Goal: Find specific page/section: Find specific page/section

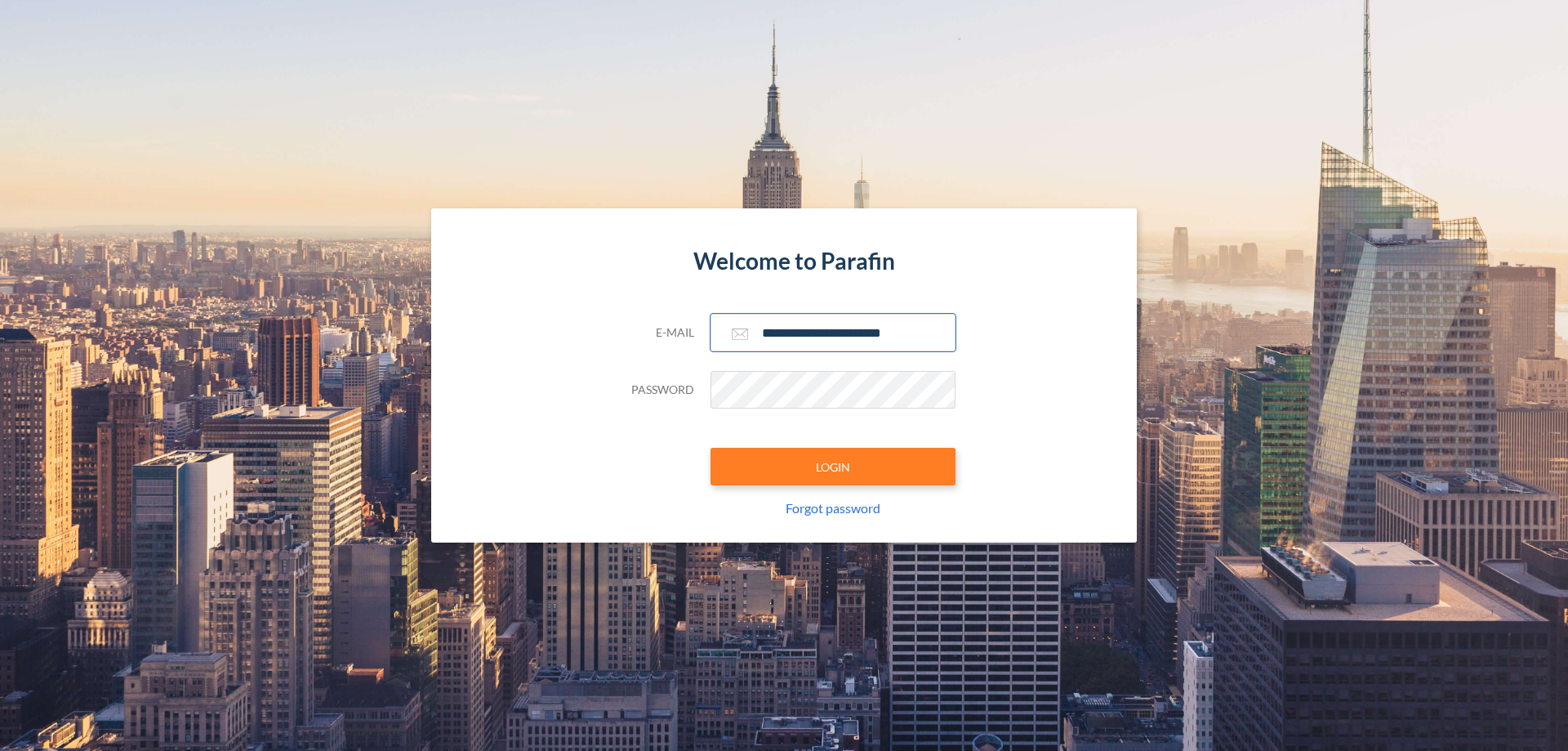
type input "**********"
click at [832, 467] on button "LOGIN" at bounding box center [832, 466] width 245 height 38
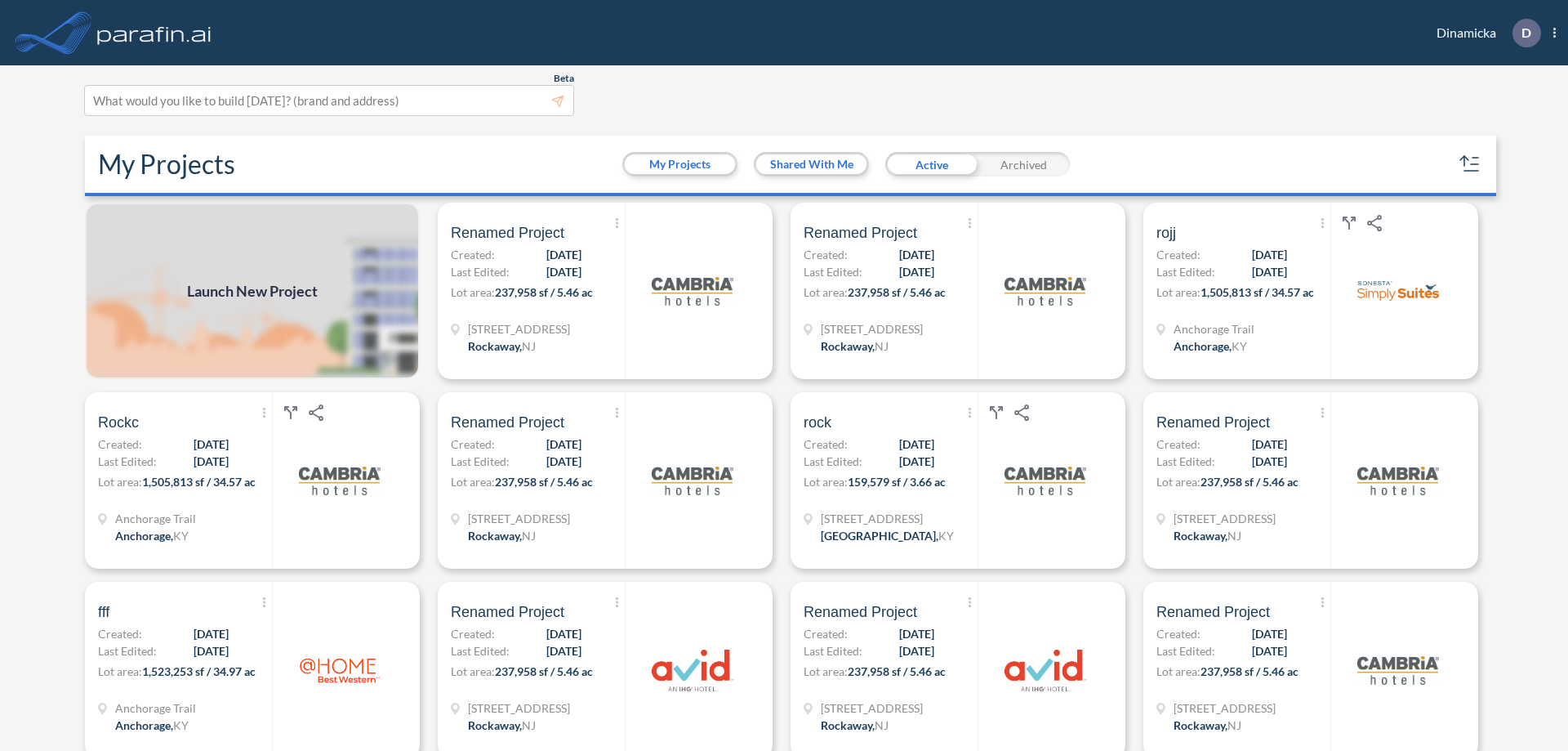
scroll to position [4, 0]
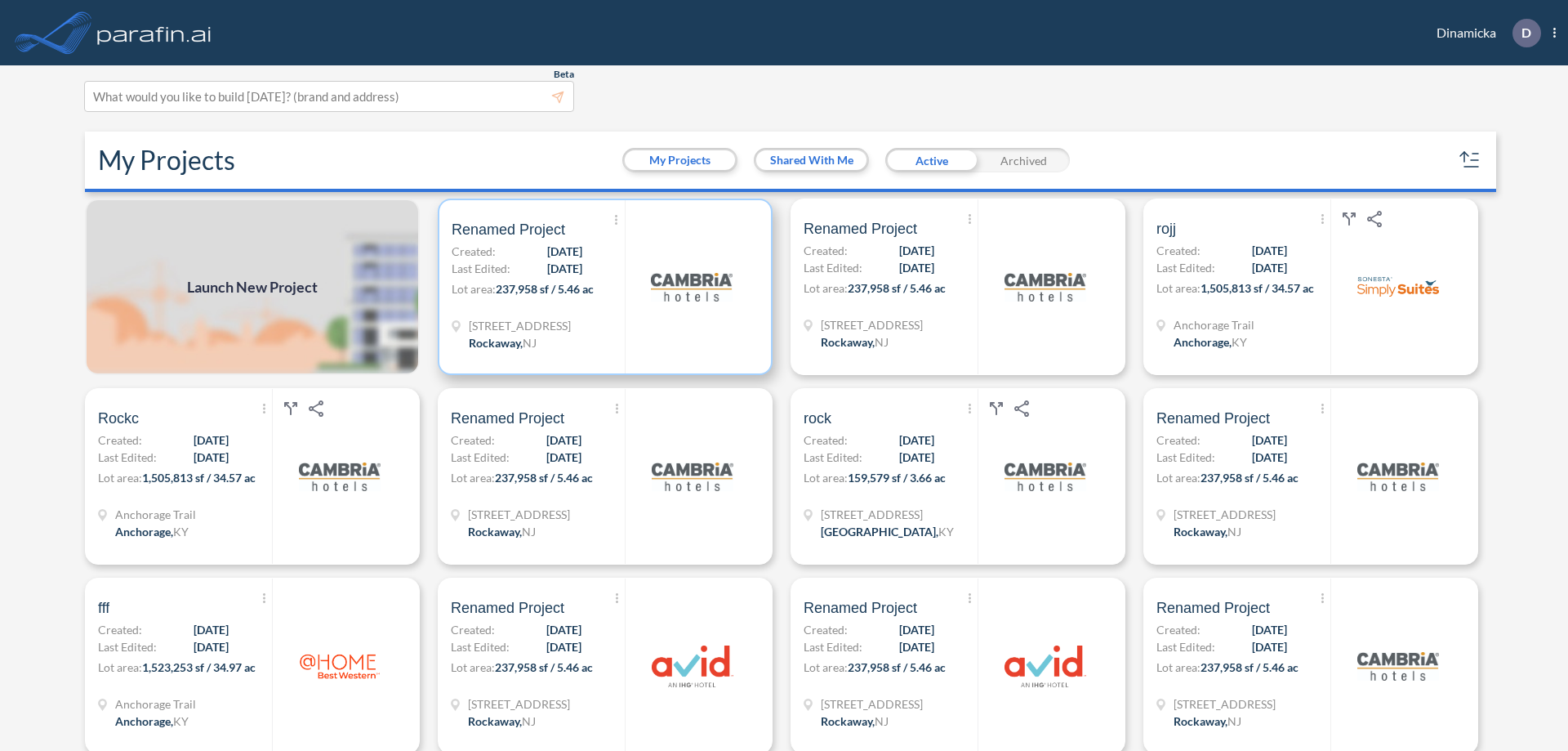
click at [601, 287] on p "Lot area: 237,958 sf / 5.46 ac" at bounding box center [537, 292] width 173 height 24
